Goal: Task Accomplishment & Management: Use online tool/utility

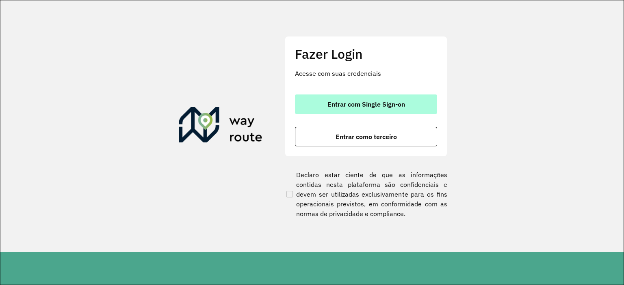
click at [378, 101] on span "Entrar com Single Sign-on" at bounding box center [366, 104] width 78 height 6
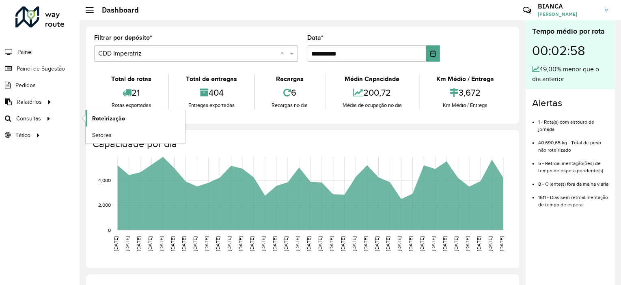
click at [99, 121] on span "Roteirização" at bounding box center [108, 118] width 33 height 9
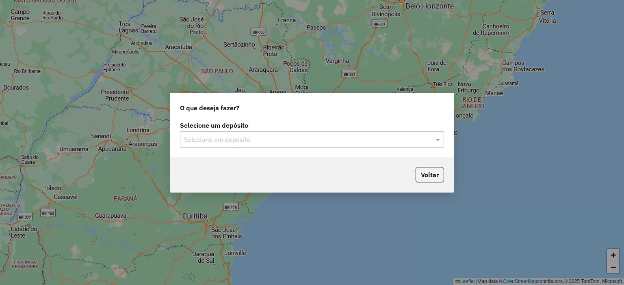
click at [218, 134] on div "Selecione um depósito" at bounding box center [312, 140] width 264 height 16
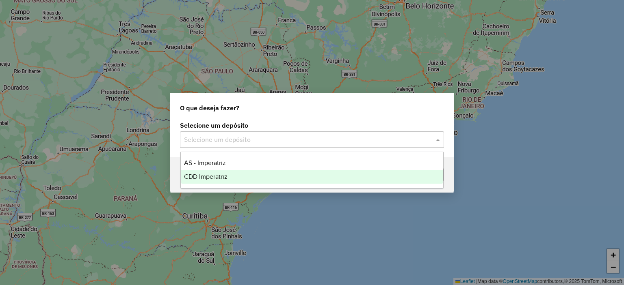
click at [210, 174] on span "CDD Imperatriz" at bounding box center [205, 176] width 43 height 7
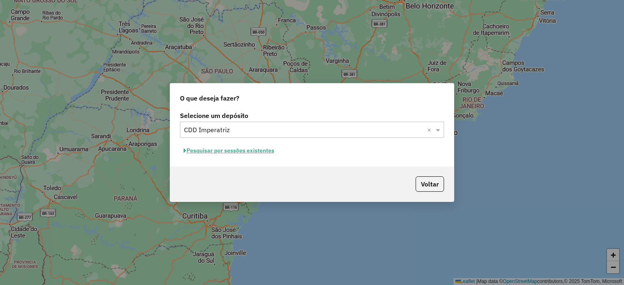
click at [233, 152] on button "Pesquisar por sessões existentes" at bounding box center [229, 151] width 98 height 13
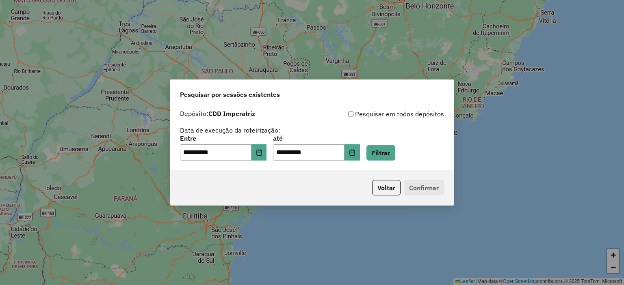
click at [394, 144] on div "**********" at bounding box center [312, 148] width 264 height 25
click at [393, 149] on button "Filtrar" at bounding box center [380, 152] width 29 height 15
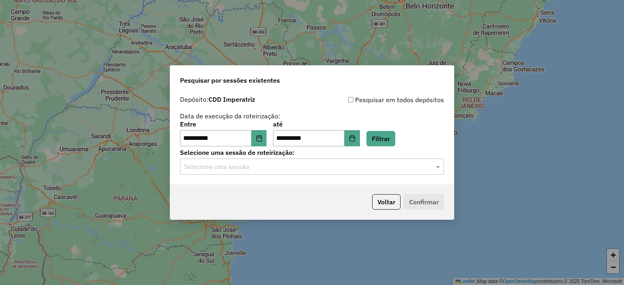
click at [260, 170] on input "text" at bounding box center [304, 167] width 240 height 10
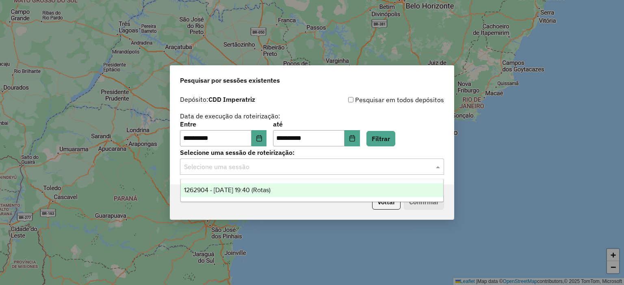
click at [236, 190] on span "1262904 - 10/09/2025 19:40 (Rotas)" at bounding box center [227, 190] width 86 height 7
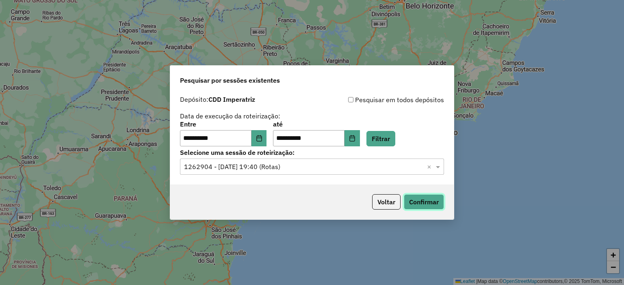
click at [421, 200] on button "Confirmar" at bounding box center [424, 201] width 40 height 15
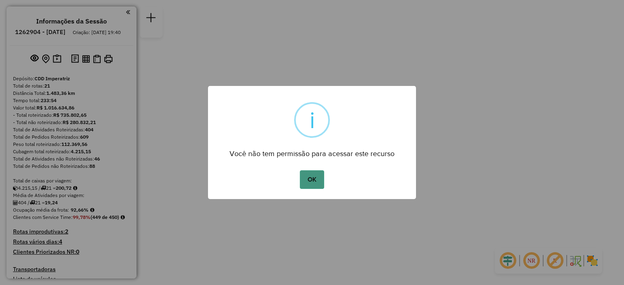
click at [317, 179] on button "OK" at bounding box center [312, 180] width 24 height 19
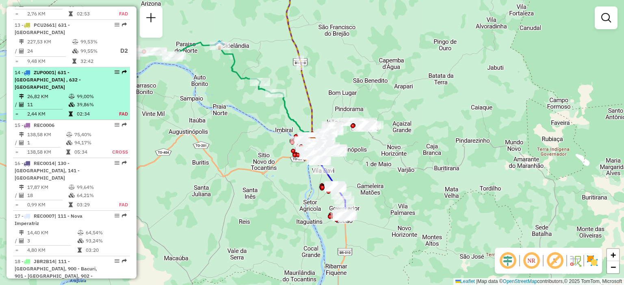
scroll to position [830, 0]
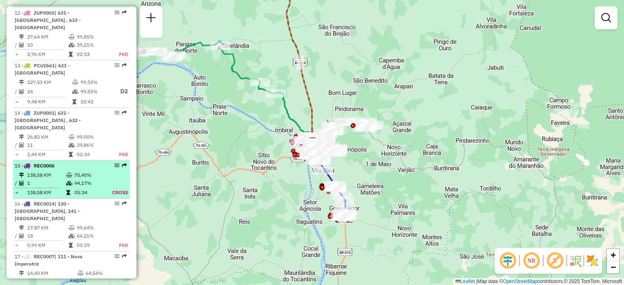
click at [70, 173] on icon at bounding box center [69, 175] width 6 height 5
select select "**********"
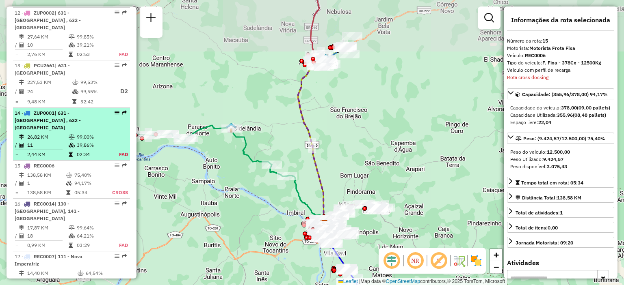
click at [74, 141] on td at bounding box center [72, 145] width 8 height 8
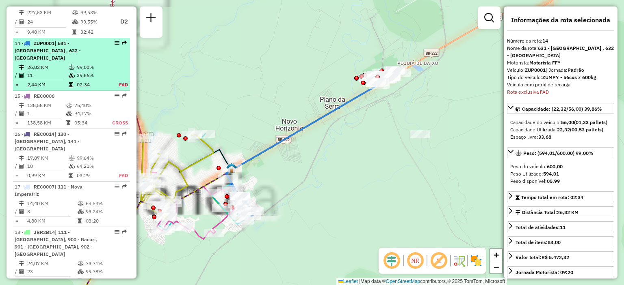
scroll to position [908, 0]
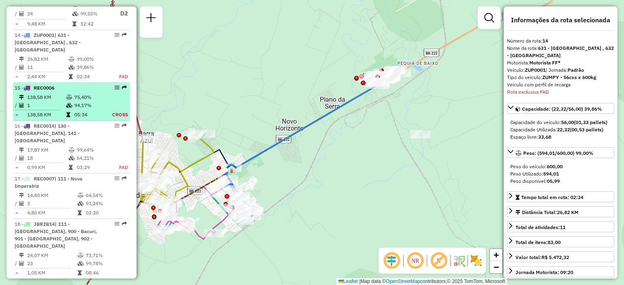
click at [83, 101] on td "94,17%" at bounding box center [88, 105] width 28 height 8
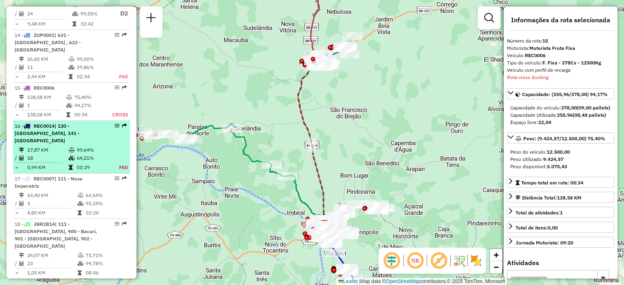
scroll to position [867, 0]
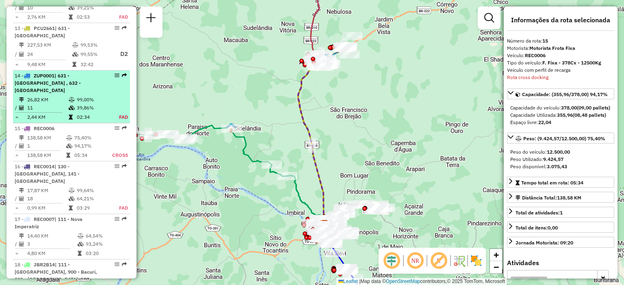
click at [84, 113] on td "02:34" at bounding box center [93, 117] width 34 height 8
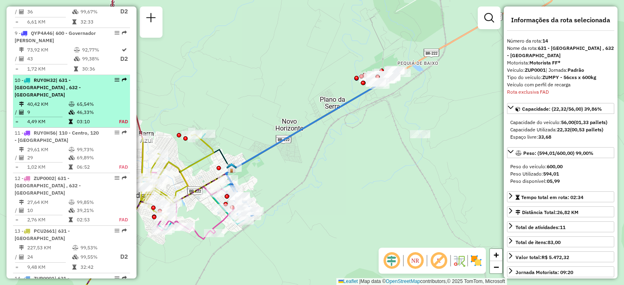
click at [82, 100] on td "65,54%" at bounding box center [93, 104] width 34 height 8
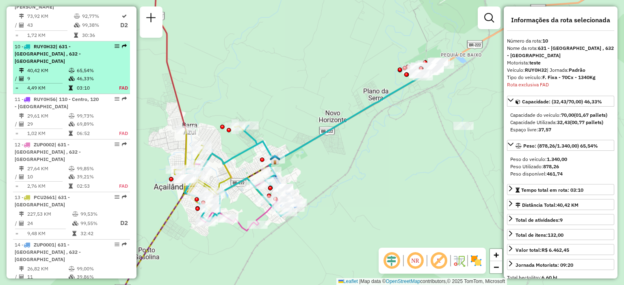
scroll to position [732, 0]
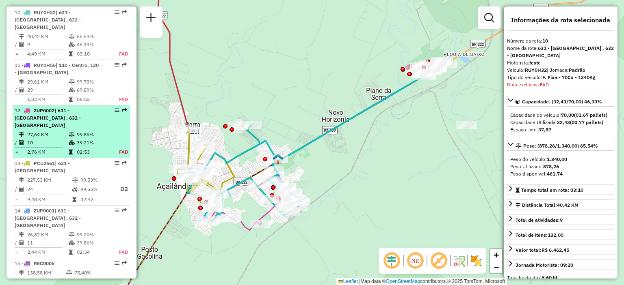
click at [73, 148] on td at bounding box center [72, 152] width 8 height 8
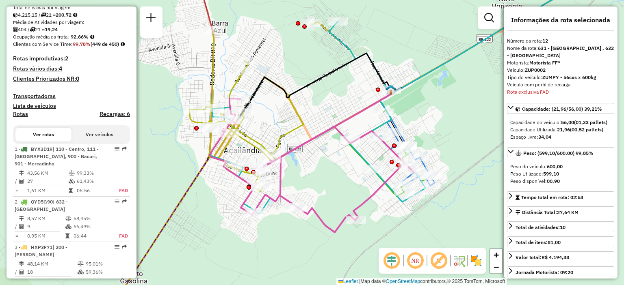
scroll to position [173, 0]
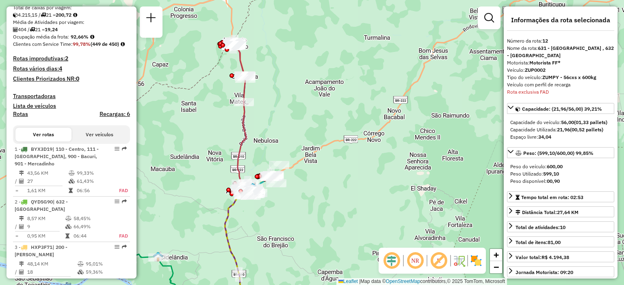
drag, startPoint x: 278, startPoint y: 169, endPoint x: 285, endPoint y: 207, distance: 38.9
click at [284, 214] on div "Janela de atendimento Grade de atendimento Capacidade Transportadoras Veículos …" at bounding box center [312, 142] width 624 height 285
click at [415, 257] on em at bounding box center [414, 260] width 19 height 19
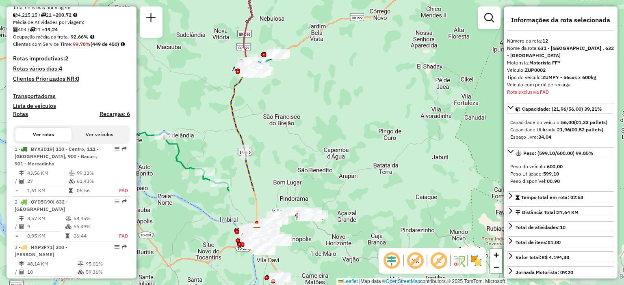
drag, startPoint x: 288, startPoint y: 178, endPoint x: 294, endPoint y: 59, distance: 119.5
click at [294, 59] on div "Janela de atendimento Grade de atendimento Capacidade Transportadoras Veículos …" at bounding box center [312, 142] width 624 height 285
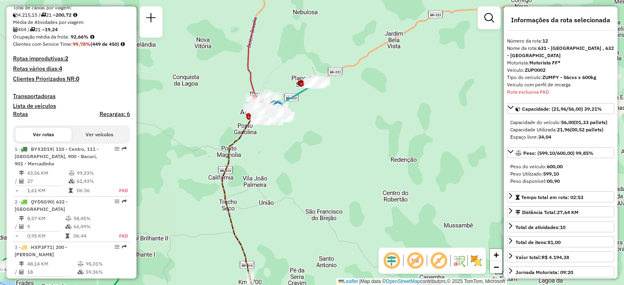
drag, startPoint x: 280, startPoint y: 121, endPoint x: 284, endPoint y: 153, distance: 32.7
click at [284, 154] on div "Janela de atendimento Grade de atendimento Capacidade Transportadoras Veículos …" at bounding box center [312, 142] width 624 height 285
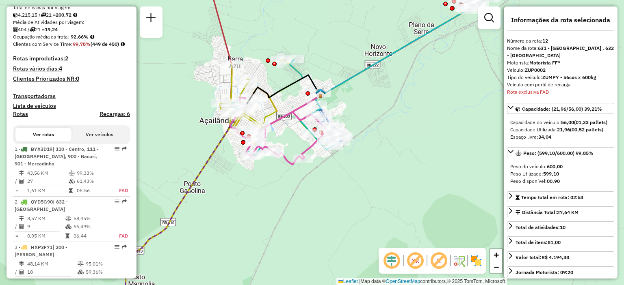
drag, startPoint x: 281, startPoint y: 155, endPoint x: 280, endPoint y: 179, distance: 24.0
click at [280, 179] on div "Janela de atendimento Grade de atendimento Capacidade Transportadoras Veículos …" at bounding box center [312, 142] width 624 height 285
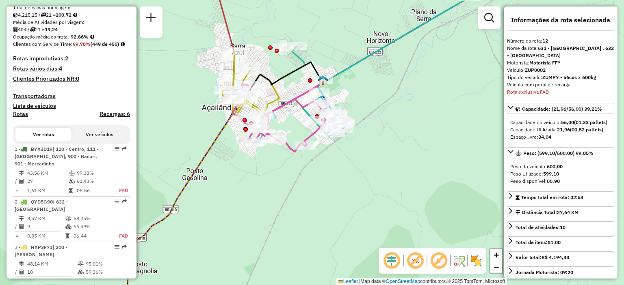
drag, startPoint x: 287, startPoint y: 99, endPoint x: 289, endPoint y: 86, distance: 13.2
click at [289, 86] on div "Janela de atendimento Grade de atendimento Capacidade Transportadoras Veículos …" at bounding box center [312, 142] width 624 height 285
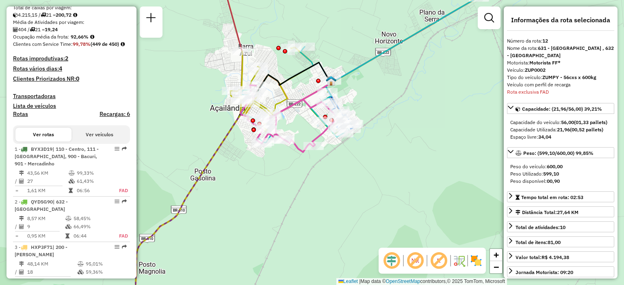
click at [295, 91] on div "Janela de atendimento Grade de atendimento Capacidade Transportadoras Veículos …" at bounding box center [312, 142] width 624 height 285
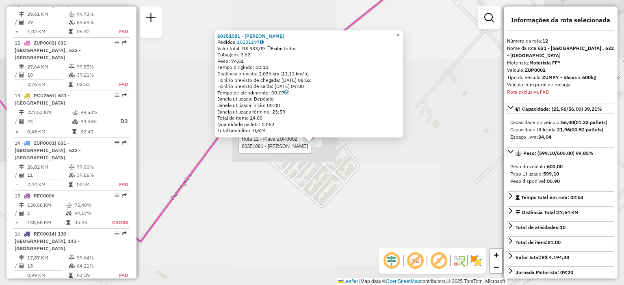
scroll to position [823, 0]
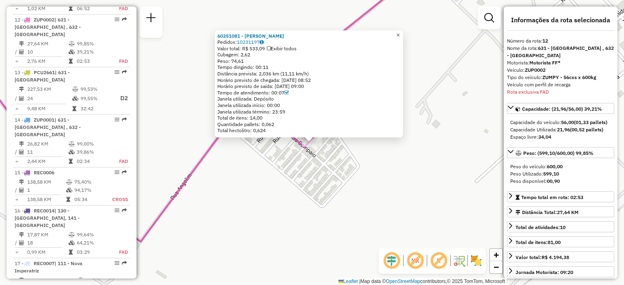
click at [401, 34] on link "×" at bounding box center [398, 35] width 10 height 10
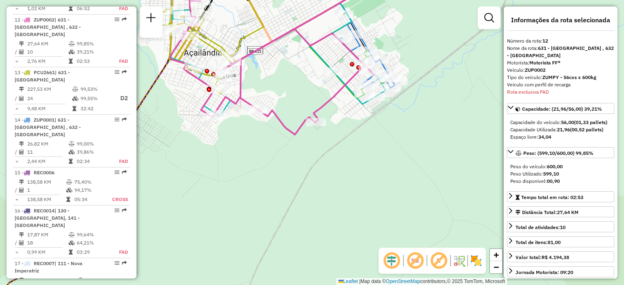
drag, startPoint x: 303, startPoint y: 74, endPoint x: 302, endPoint y: 101, distance: 26.8
click at [302, 101] on div "Janela de atendimento Grade de atendimento Capacidade Transportadoras Veículos …" at bounding box center [312, 142] width 624 height 285
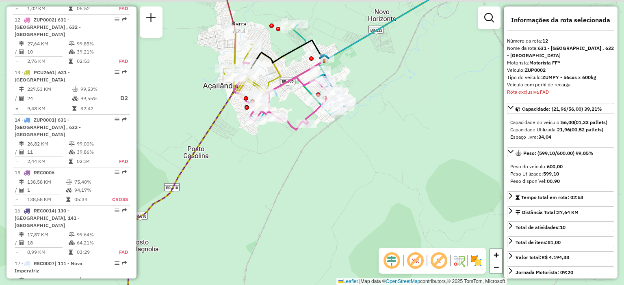
drag, startPoint x: 293, startPoint y: 64, endPoint x: 291, endPoint y: 71, distance: 7.3
click at [291, 71] on div "Janela de atendimento Grade de atendimento Capacidade Transportadoras Veículos …" at bounding box center [312, 142] width 624 height 285
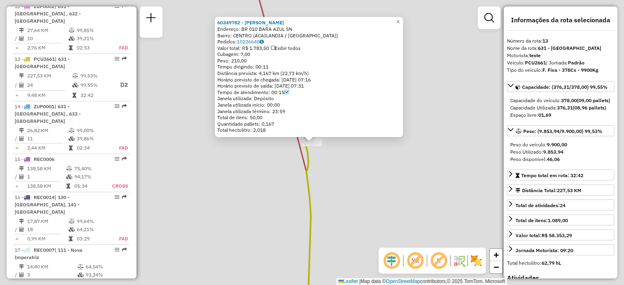
scroll to position [868, 0]
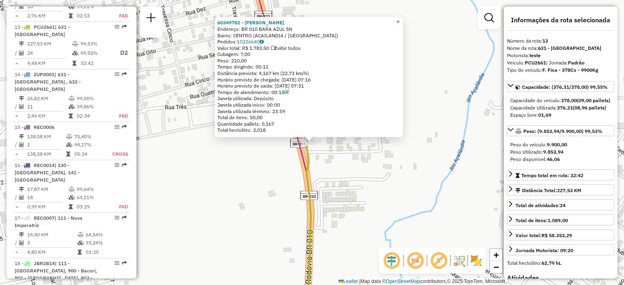
click at [399, 18] on span "×" at bounding box center [398, 21] width 4 height 7
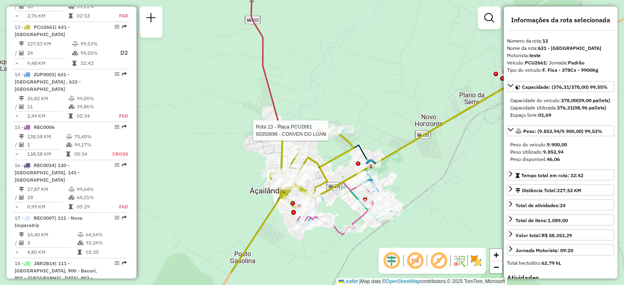
drag, startPoint x: 359, startPoint y: 165, endPoint x: 318, endPoint y: 124, distance: 58.3
click at [318, 129] on div at bounding box center [318, 131] width 4 height 4
click at [334, 91] on div "Rota 13 - Placa PCU2661 60349782 - BAR FAZENDINHA Janela de atendimento Grade d…" at bounding box center [312, 142] width 624 height 285
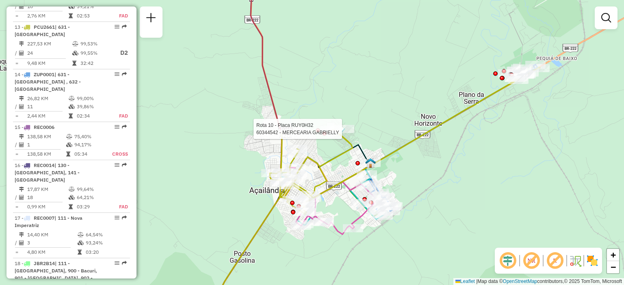
select select "**********"
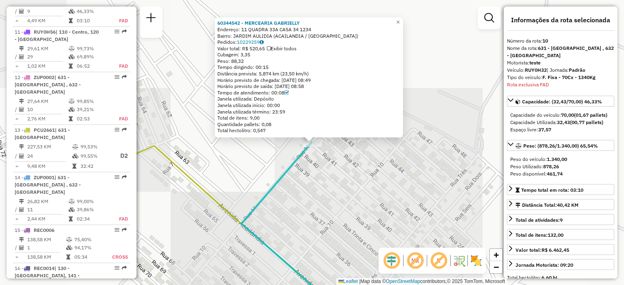
scroll to position [732, 0]
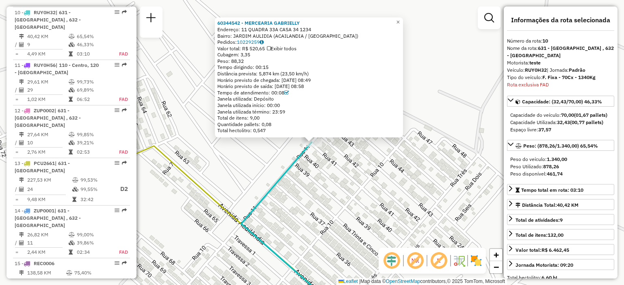
click at [318, 168] on div "60344542 - MERCEARIA GABRIELLY Endereço: 11 QUADRA 33A CASA 34 1234 Bairro: JAR…" at bounding box center [312, 142] width 624 height 285
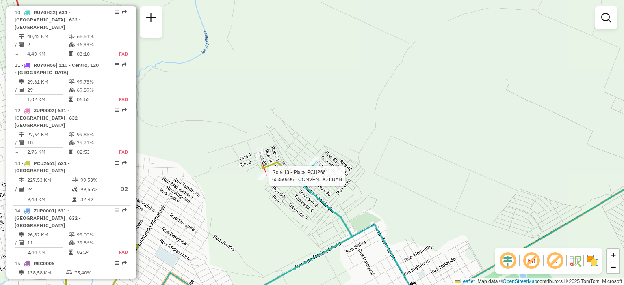
select select "**********"
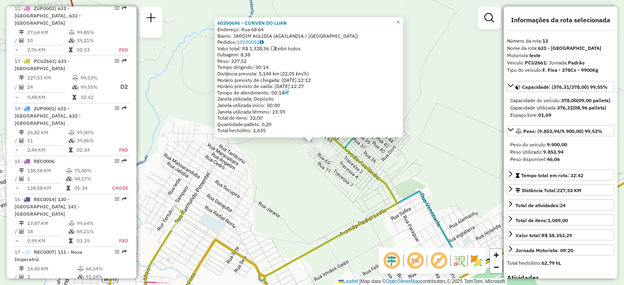
scroll to position [868, 0]
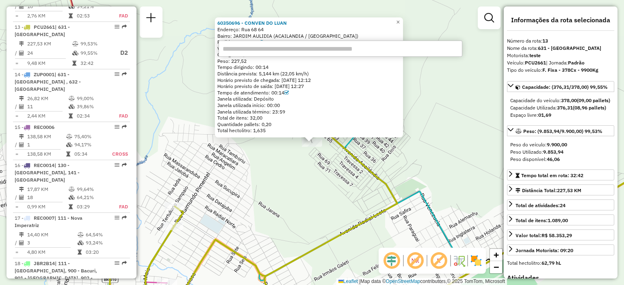
paste input "******"
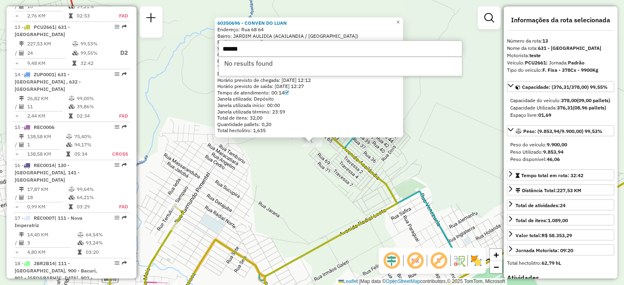
type input "******"
click at [250, 61] on li "No results found" at bounding box center [340, 63] width 243 height 12
click at [255, 48] on input "******" at bounding box center [340, 49] width 244 height 16
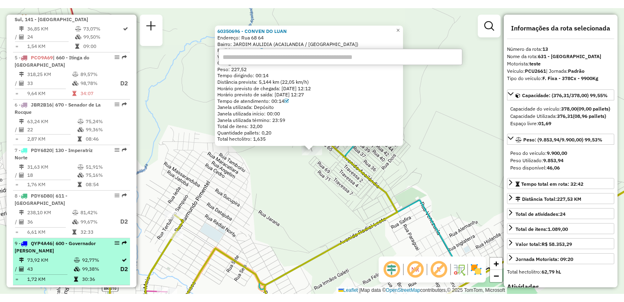
scroll to position [503, 0]
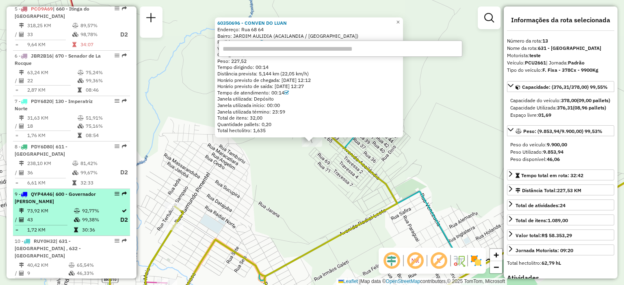
click at [52, 204] on div "9 - QYP4A46 | 600 - Governador Edson Lobão" at bounding box center [58, 198] width 86 height 15
